Goal: Information Seeking & Learning: Understand process/instructions

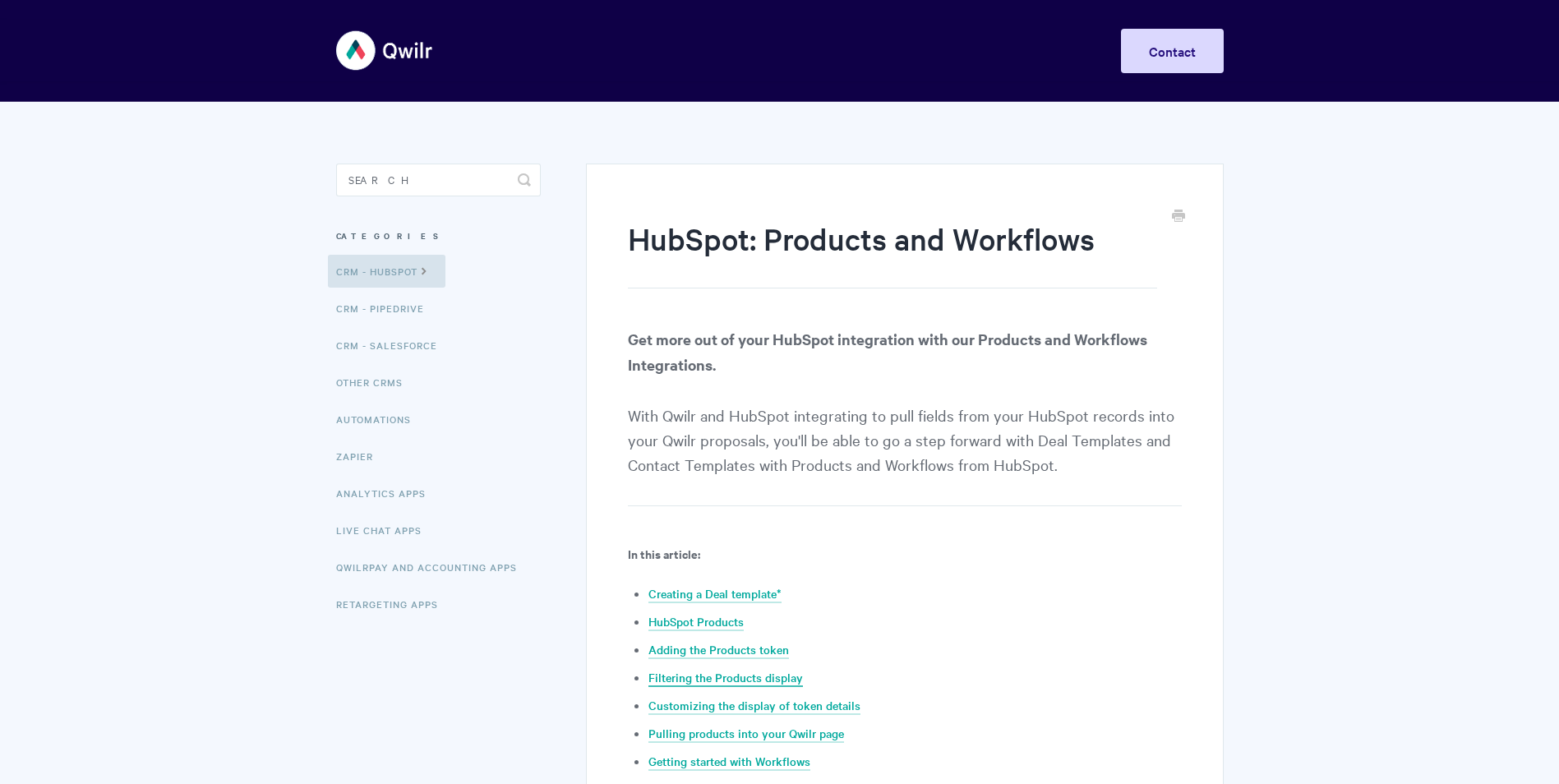
click at [724, 674] on link "Filtering the Products display" at bounding box center [726, 678] width 155 height 18
click at [724, 591] on link "Creating a Deal template*" at bounding box center [715, 594] width 133 height 18
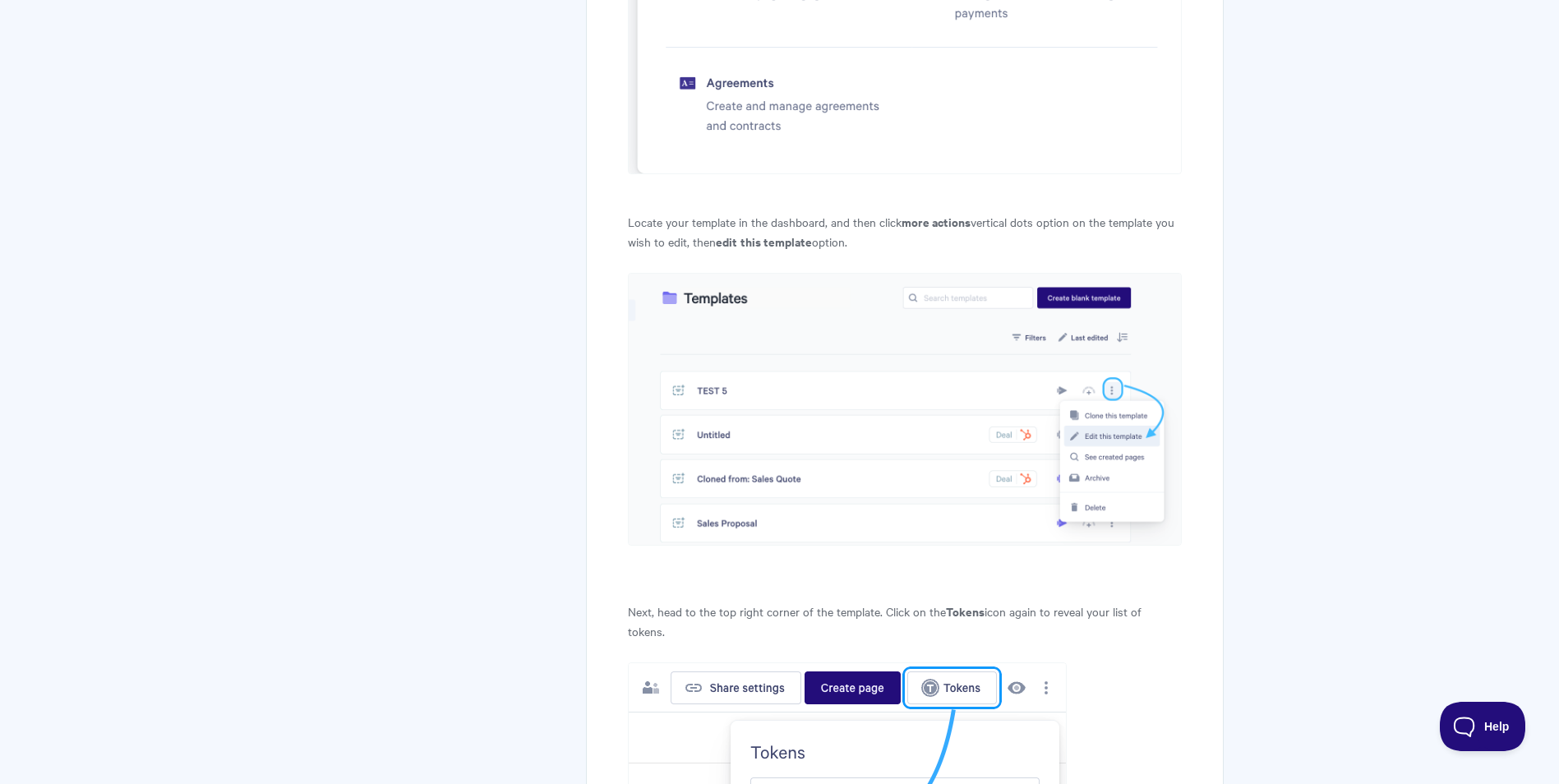
scroll to position [3789, 0]
